Goal: Find specific page/section: Find specific page/section

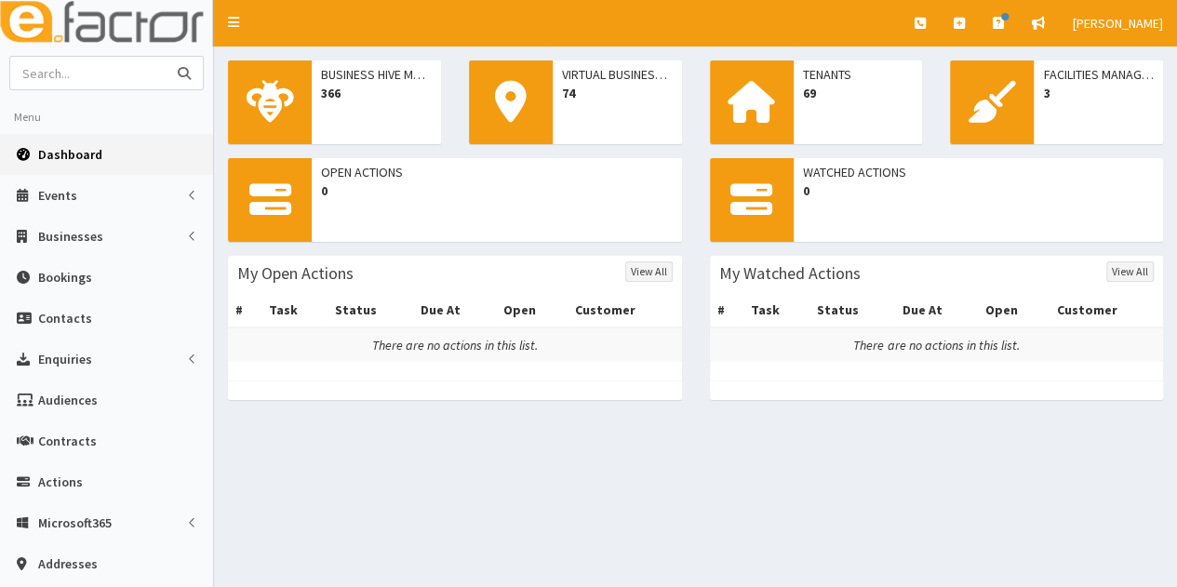
click at [113, 68] on input "text" at bounding box center [88, 73] width 156 height 33
type input "tulip"
click at [166, 57] on button "submit" at bounding box center [184, 73] width 37 height 33
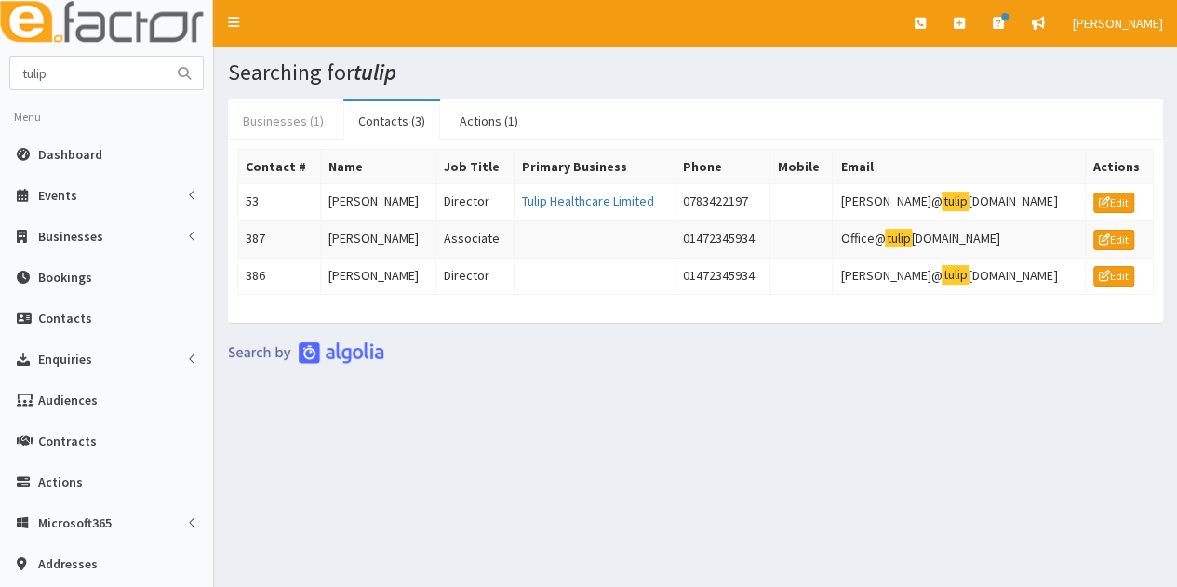
click at [286, 118] on link "Businesses (1)" at bounding box center [283, 120] width 111 height 39
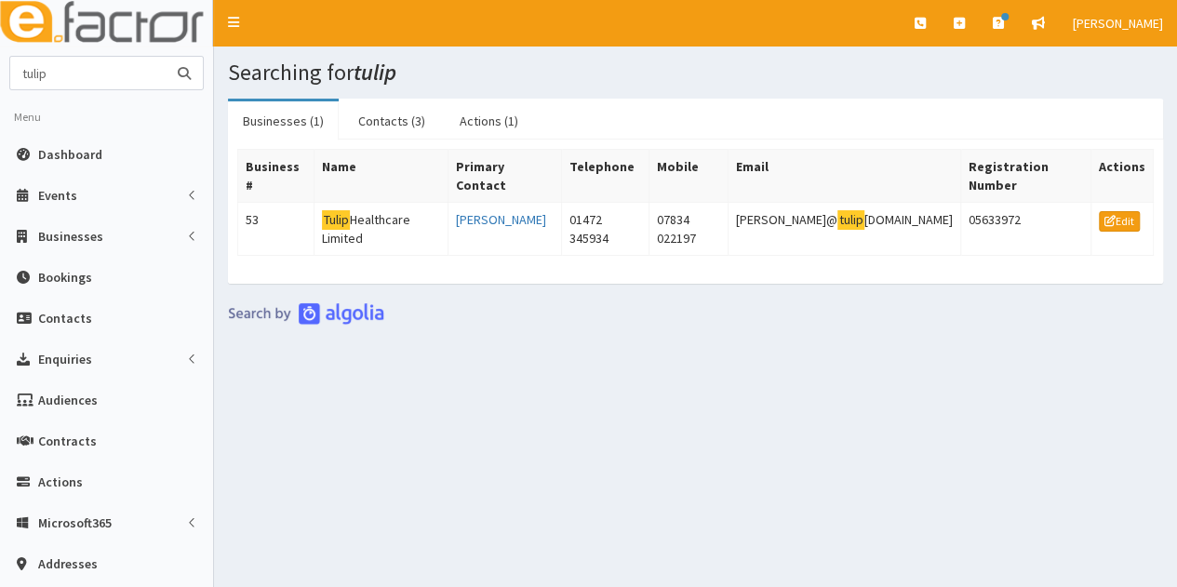
drag, startPoint x: 66, startPoint y: 76, endPoint x: 0, endPoint y: 73, distance: 66.1
click at [0, 73] on section "tulip Menu Dashboard Events Events Campaigns" at bounding box center [106, 427] width 213 height 742
click at [616, 330] on div "Searching for tulip Businesses (1) Contacts (3) Actions (1) Business # Name Pri…" at bounding box center [695, 413] width 963 height 732
